Goal: Find specific page/section: Find specific page/section

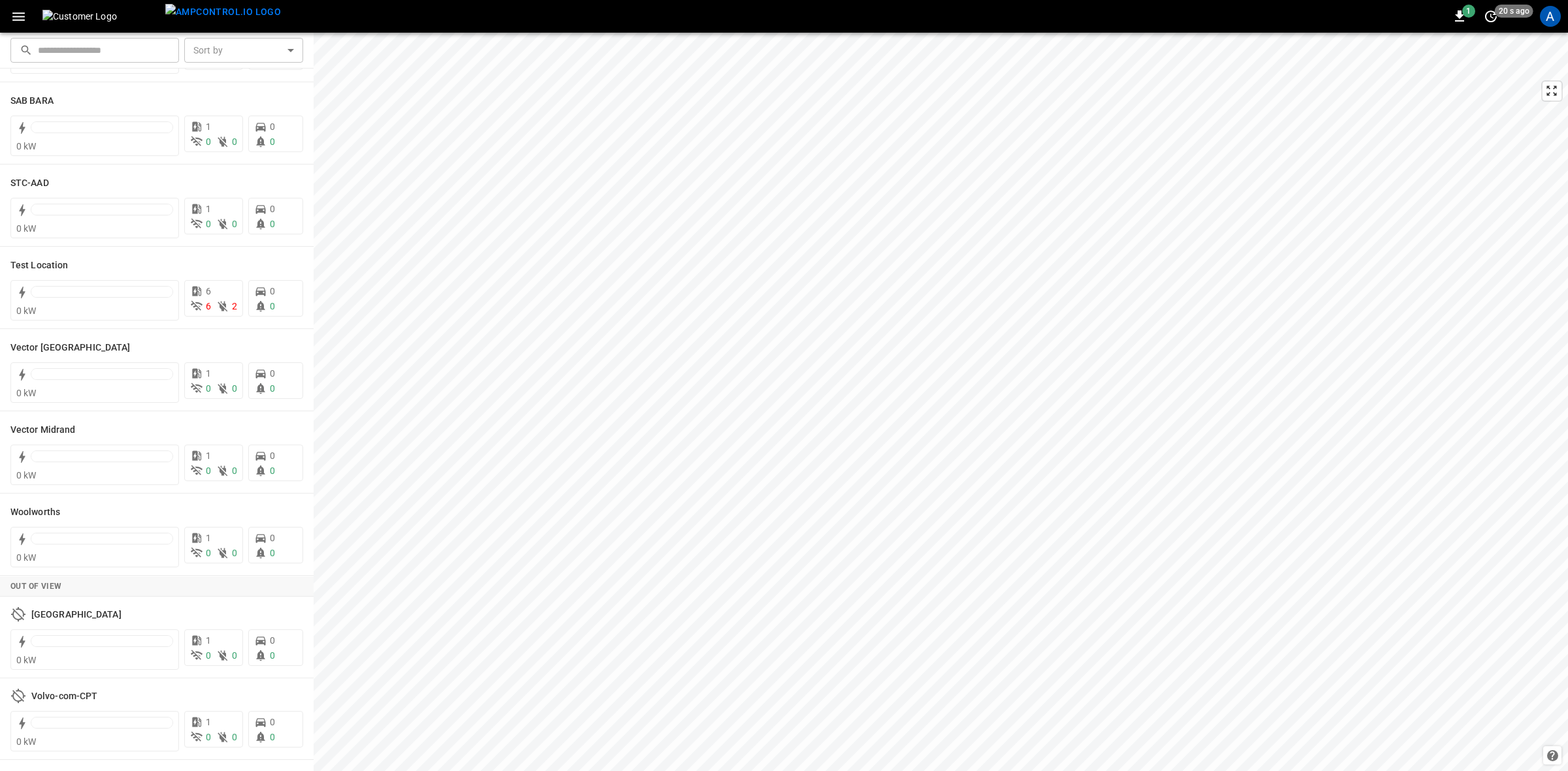
scroll to position [430, 0]
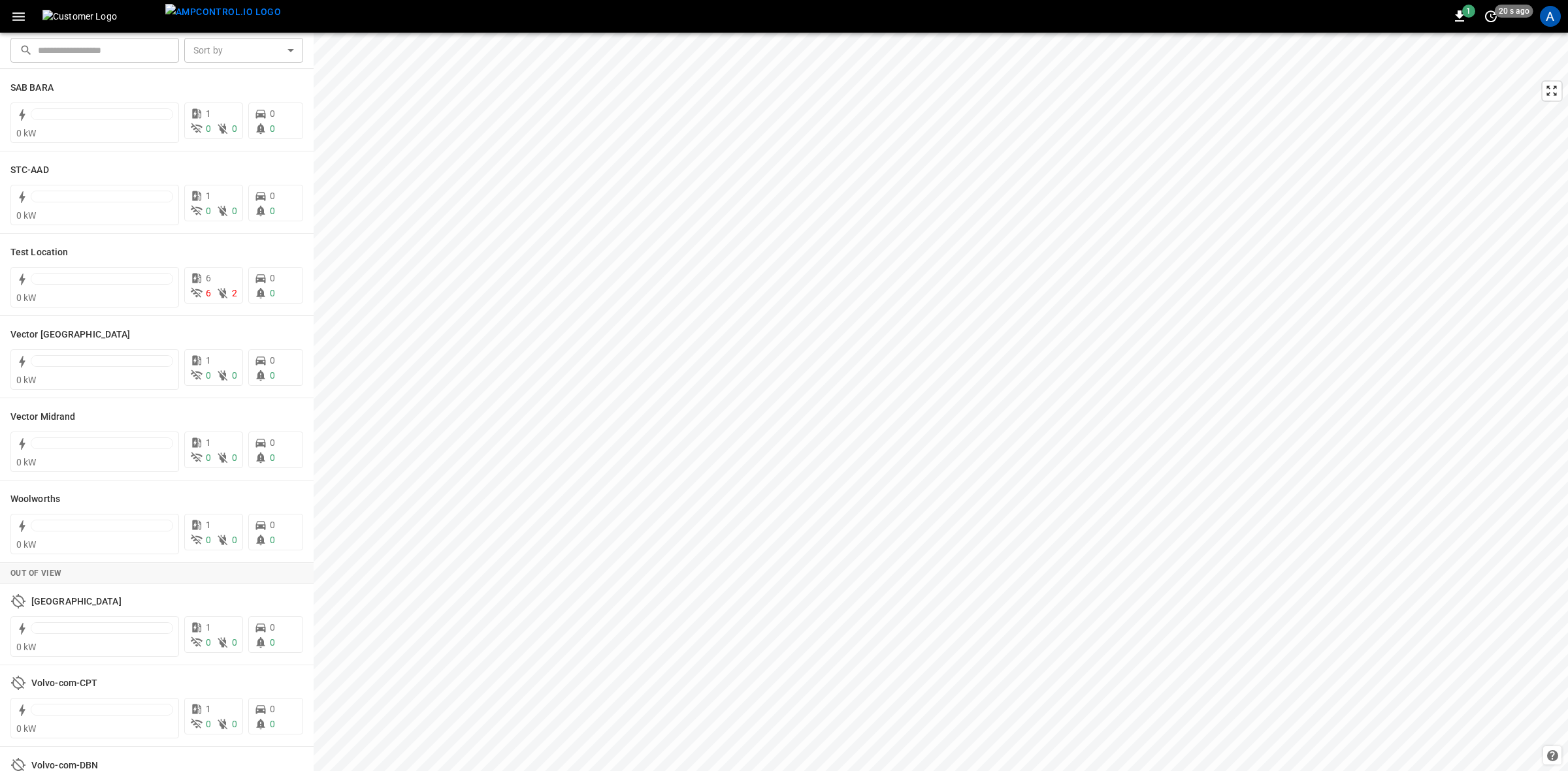
click at [1558, 17] on div "A" at bounding box center [1550, 17] width 21 height 21
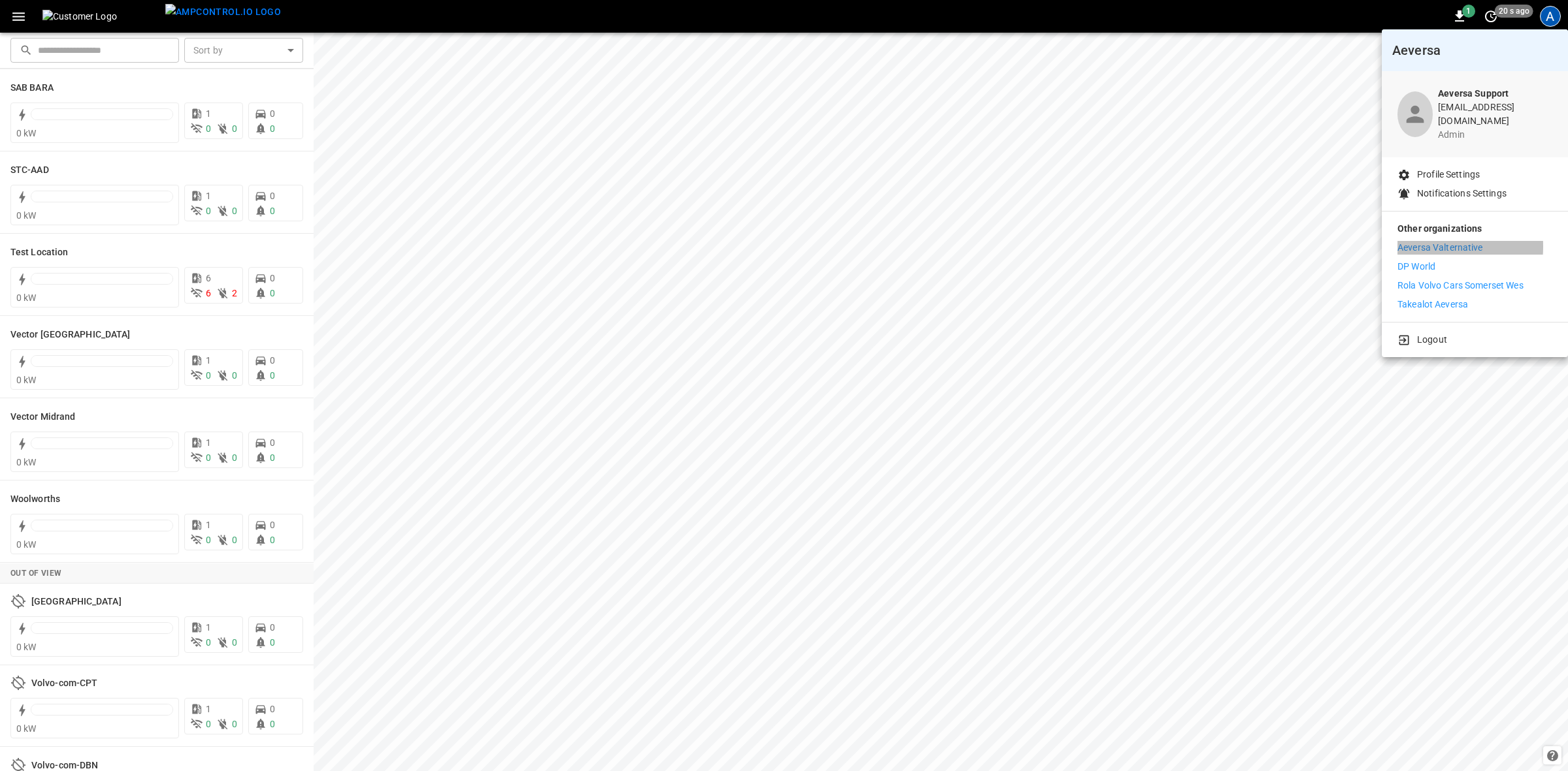
click at [1415, 241] on p "Aeversa Valternative" at bounding box center [1439, 248] width 85 height 14
